Goal: Transaction & Acquisition: Purchase product/service

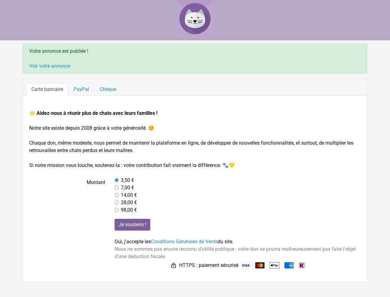
click at [82, 89] on link "PayPal" at bounding box center [81, 89] width 26 height 13
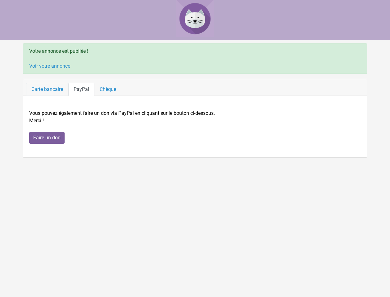
click at [47, 87] on link "Carte bancaire" at bounding box center [47, 89] width 42 height 13
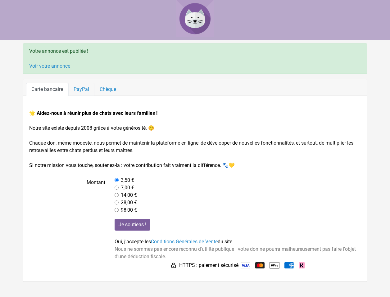
click at [84, 88] on link "PayPal" at bounding box center [81, 89] width 26 height 13
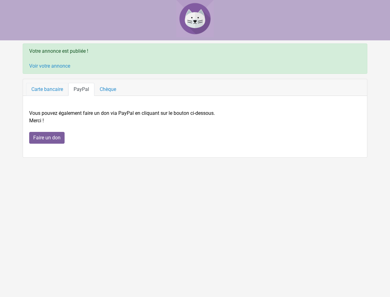
click at [39, 87] on link "Carte bancaire" at bounding box center [47, 89] width 42 height 13
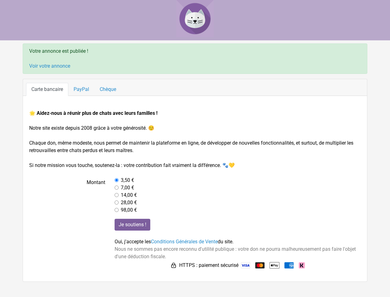
click at [161, 186] on div "7,00 €" at bounding box center [238, 187] width 246 height 7
click at [136, 225] on input "Je soutiens !" at bounding box center [133, 225] width 36 height 12
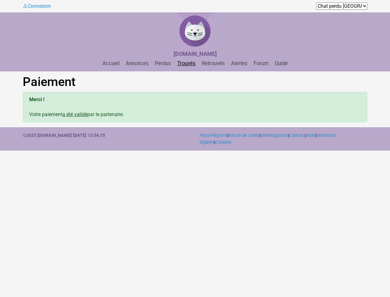
click at [185, 65] on link "Trouvés" at bounding box center [186, 64] width 23 height 6
